Goal: Task Accomplishment & Management: Use online tool/utility

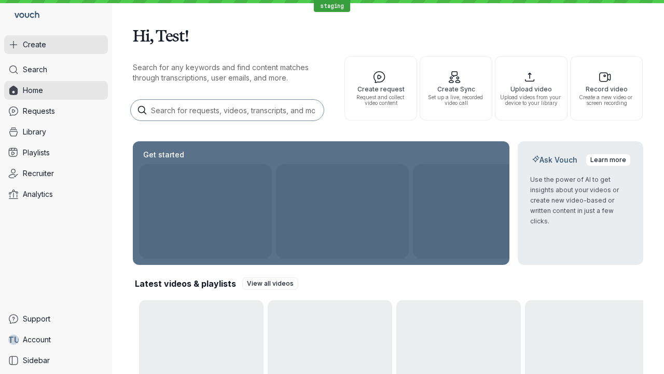
click at [56, 45] on button "Create" at bounding box center [56, 44] width 104 height 19
